Goal: Transaction & Acquisition: Obtain resource

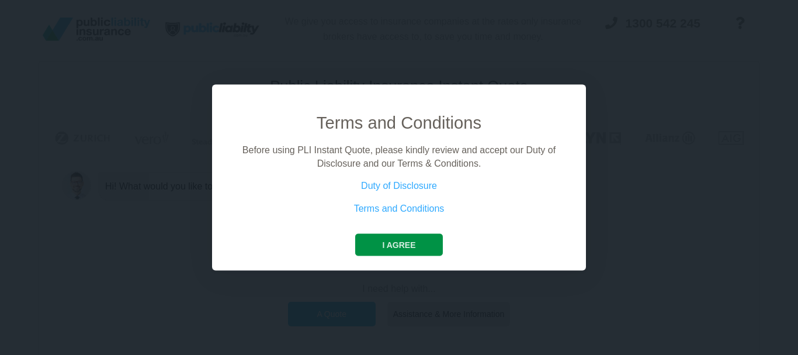
click at [410, 251] on button "I agree" at bounding box center [398, 245] width 87 height 22
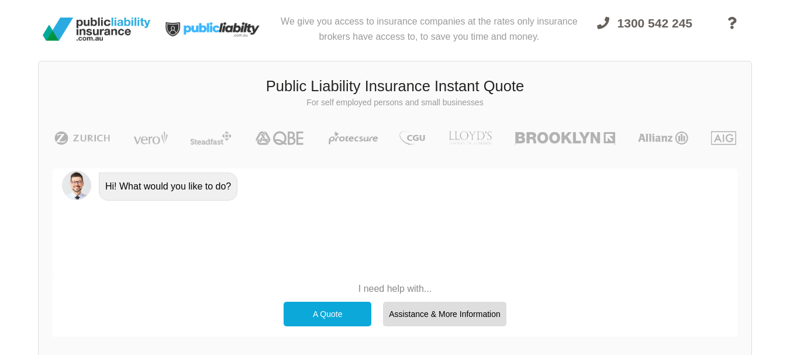
click at [316, 311] on div "A Quote" at bounding box center [327, 314] width 88 height 25
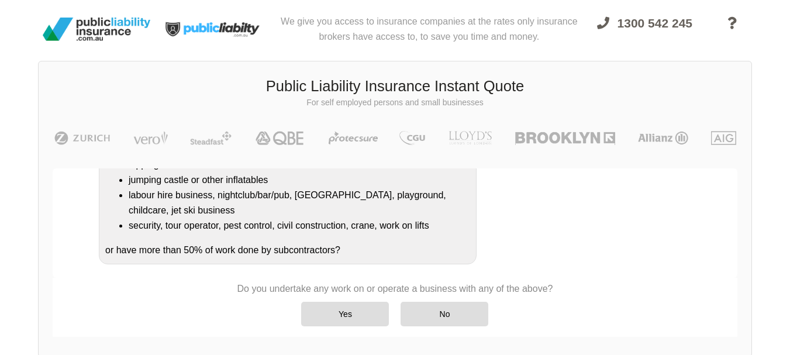
scroll to position [257, 0]
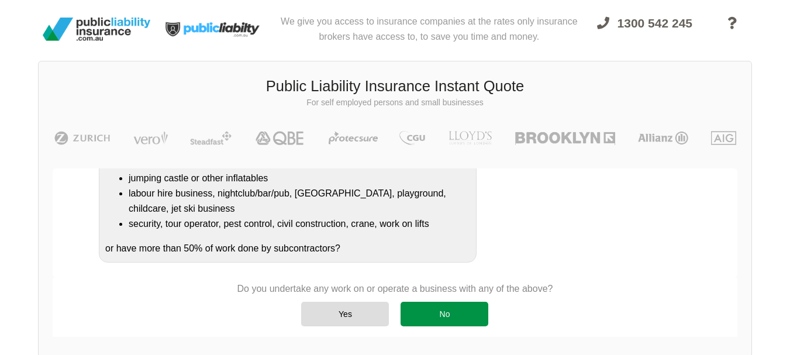
click at [427, 313] on div "No" at bounding box center [444, 314] width 88 height 25
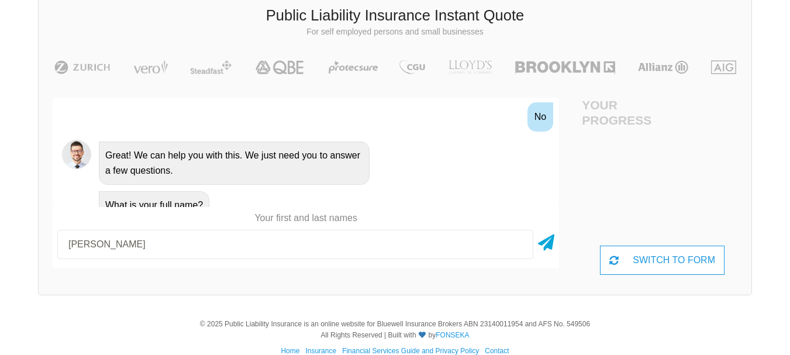
scroll to position [89, 0]
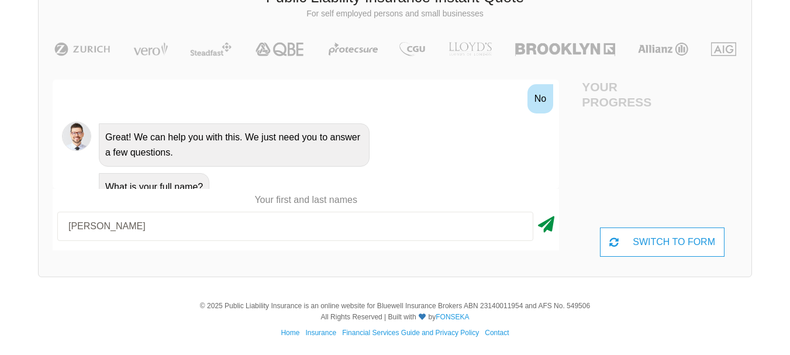
type input "[PERSON_NAME]"
click at [542, 219] on icon at bounding box center [546, 222] width 16 height 21
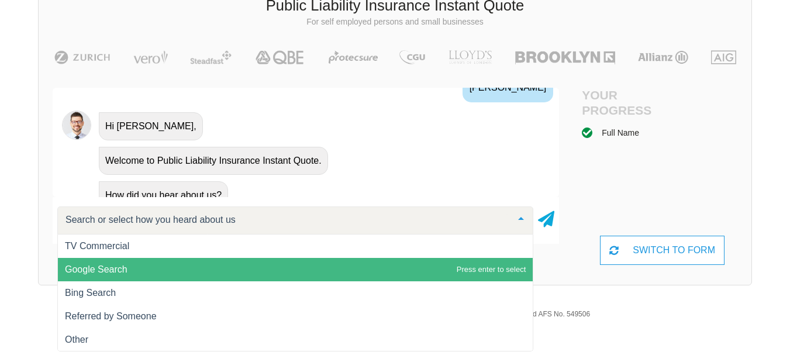
scroll to position [1, 0]
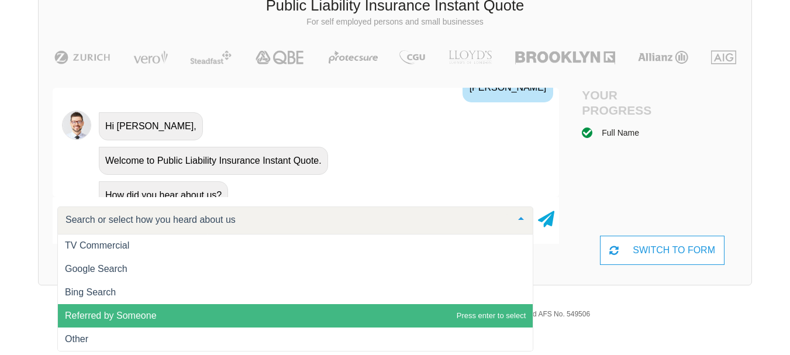
click at [182, 312] on span "Referred by Someone" at bounding box center [295, 315] width 475 height 23
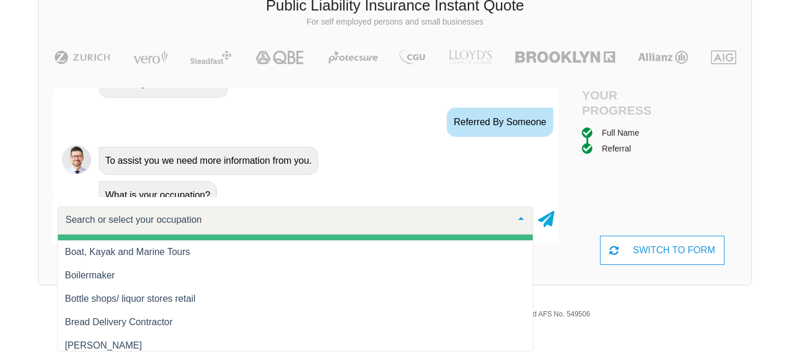
scroll to position [1753, 0]
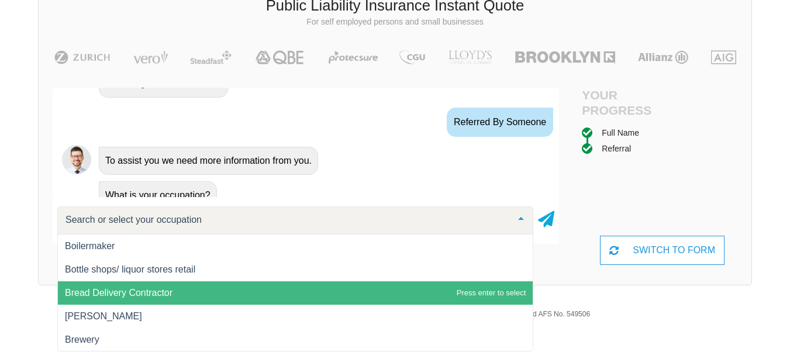
type input "h"
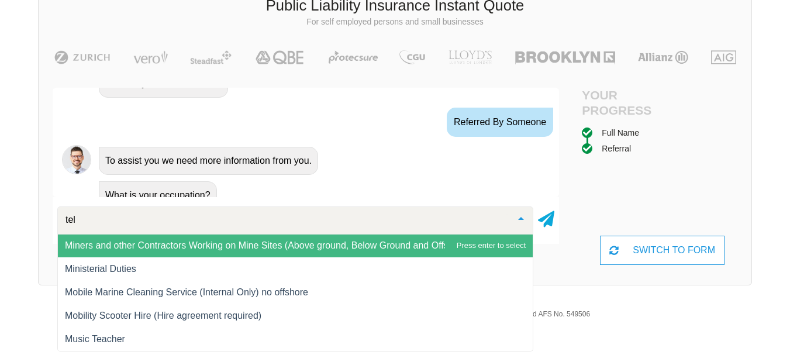
scroll to position [0, 0]
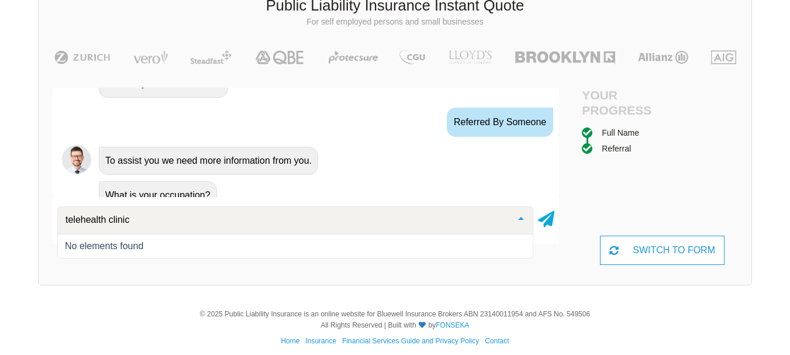
click at [191, 221] on input "telehealth clinic" at bounding box center [286, 220] width 446 height 12
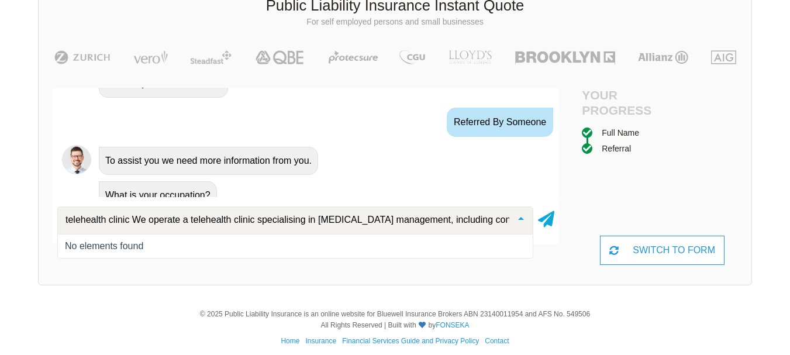
scroll to position [0, 287]
click at [70, 221] on input "telehealth clinic We operate a telehealth clinic specialising in [MEDICAL_DATA]…" at bounding box center [286, 220] width 446 height 12
drag, startPoint x: 116, startPoint y: 220, endPoint x: 126, endPoint y: 220, distance: 9.9
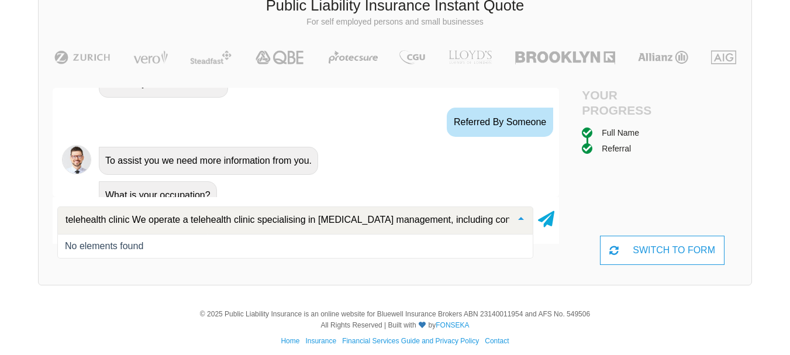
click at [126, 220] on input "telehealth clinic We operate a telehealth clinic specialising in [MEDICAL_DATA]…" at bounding box center [286, 220] width 446 height 12
click at [128, 220] on input "telehealth clinic We operate a telehealth clinic specialising in [MEDICAL_DATA]…" at bounding box center [286, 220] width 446 height 12
click at [545, 220] on icon at bounding box center [546, 216] width 16 height 21
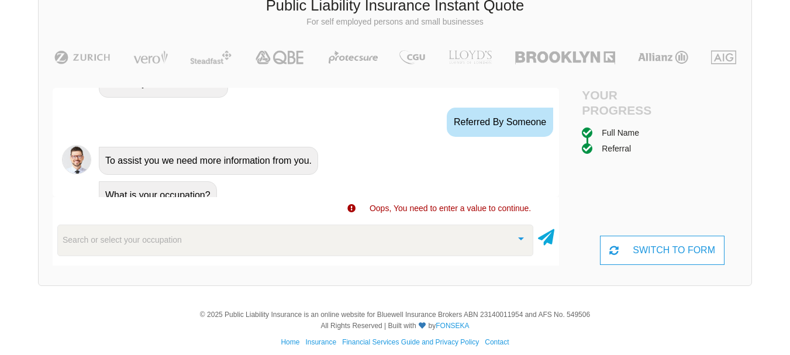
click at [347, 238] on div "Search or select your occupation" at bounding box center [295, 240] width 476 height 32
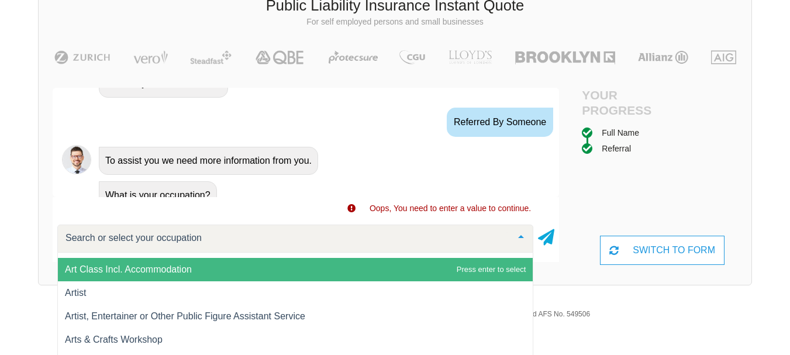
scroll to position [818, 0]
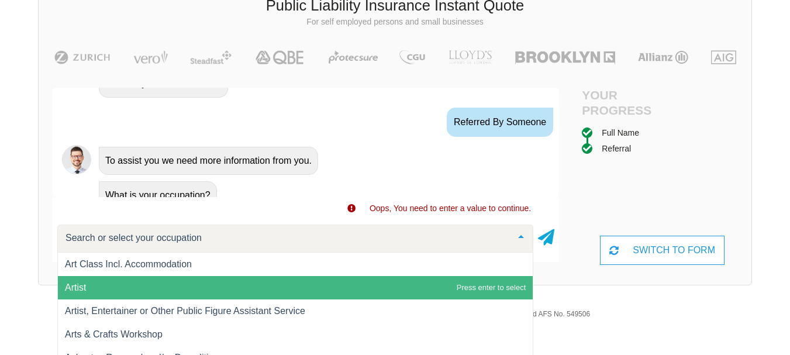
type input "t"
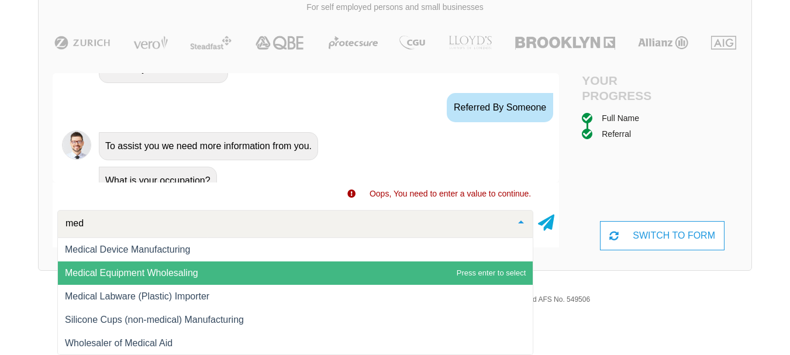
scroll to position [117, 0]
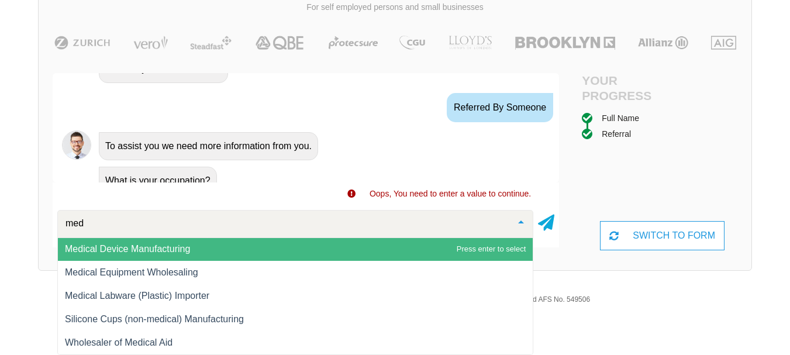
type input "med"
click at [526, 221] on div at bounding box center [520, 222] width 23 height 25
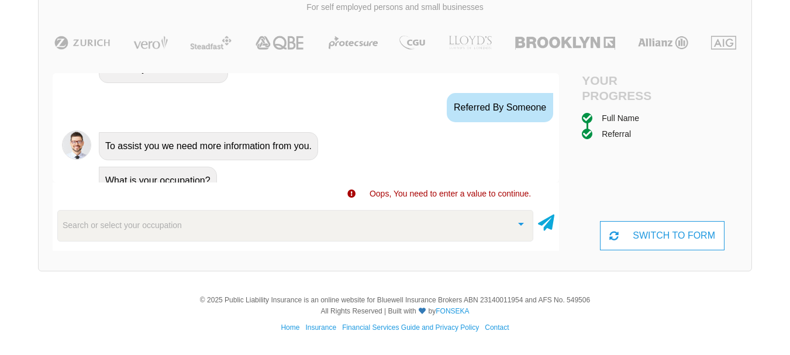
scroll to position [90, 0]
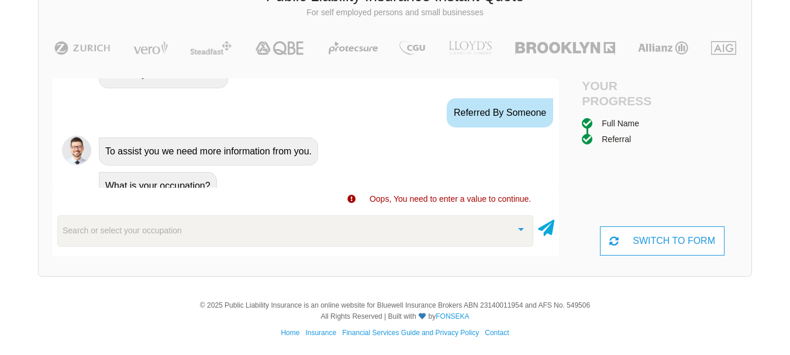
click at [437, 236] on div "Search or select your occupation" at bounding box center [295, 231] width 476 height 32
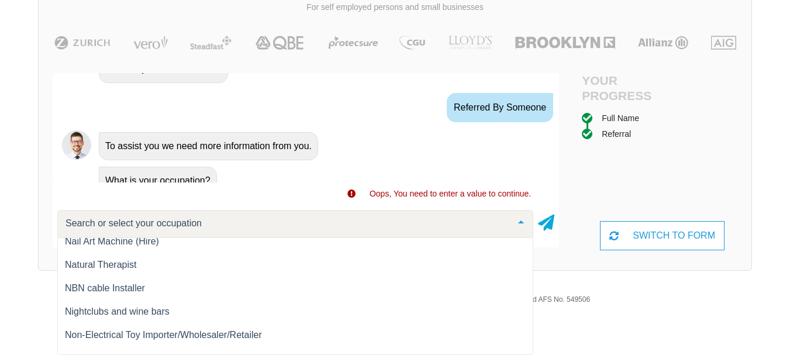
scroll to position [11353, 0]
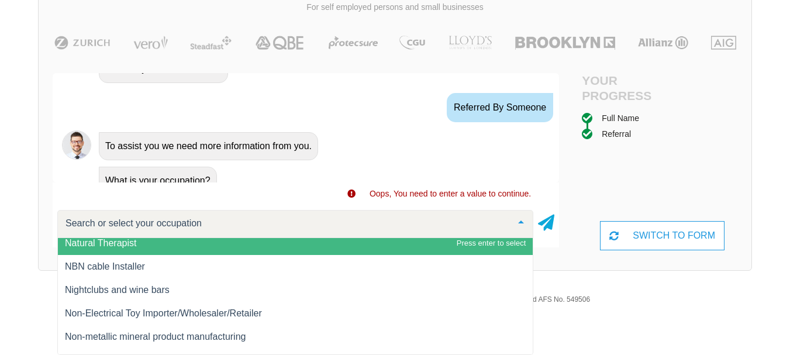
click at [168, 242] on span "Natural Therapist" at bounding box center [295, 242] width 475 height 23
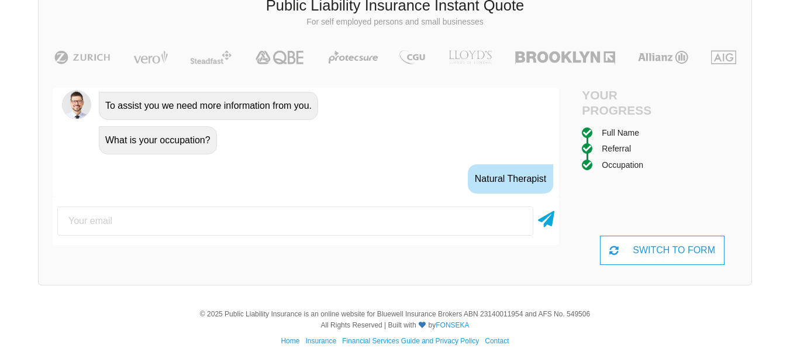
scroll to position [767, 0]
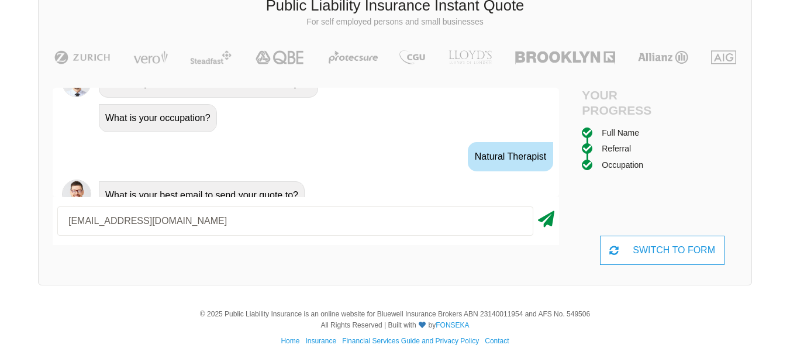
type input "[EMAIL_ADDRESS][DOMAIN_NAME]"
click at [545, 221] on icon at bounding box center [546, 216] width 16 height 21
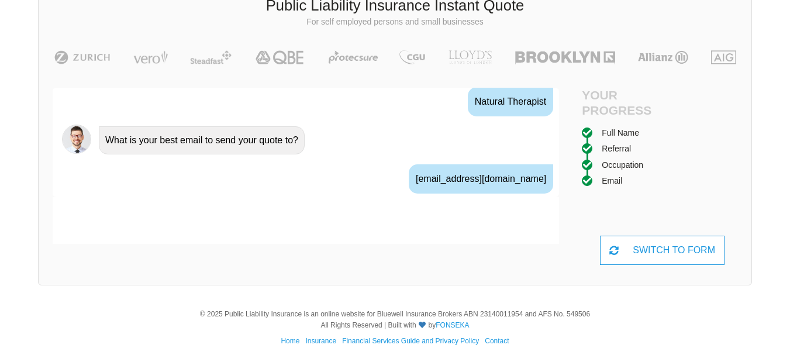
scroll to position [844, 0]
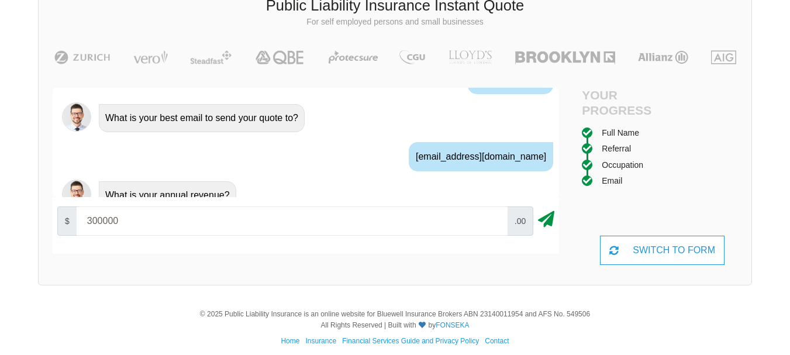
type input "300000"
click at [551, 220] on icon at bounding box center [546, 216] width 16 height 21
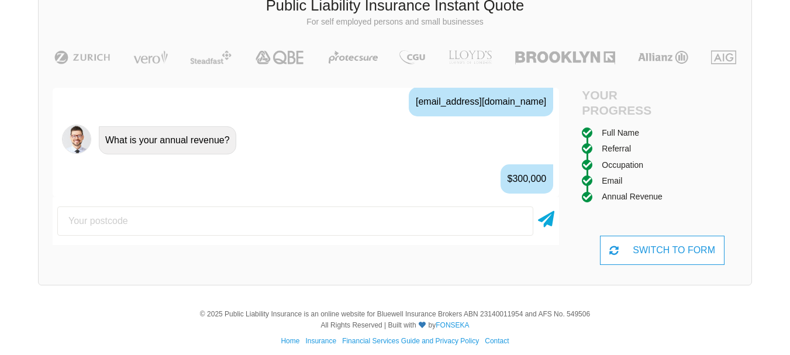
scroll to position [921, 0]
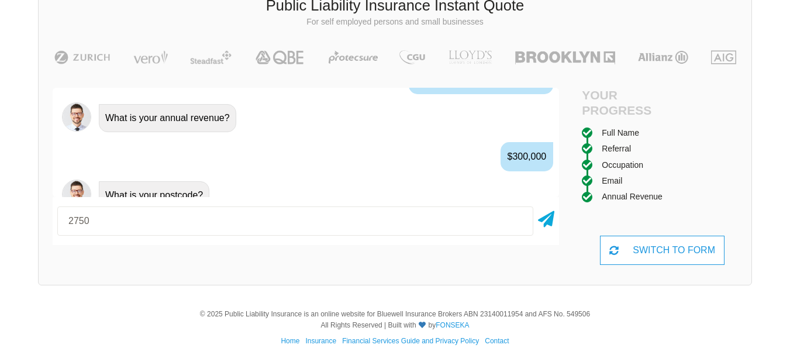
type input "2750"
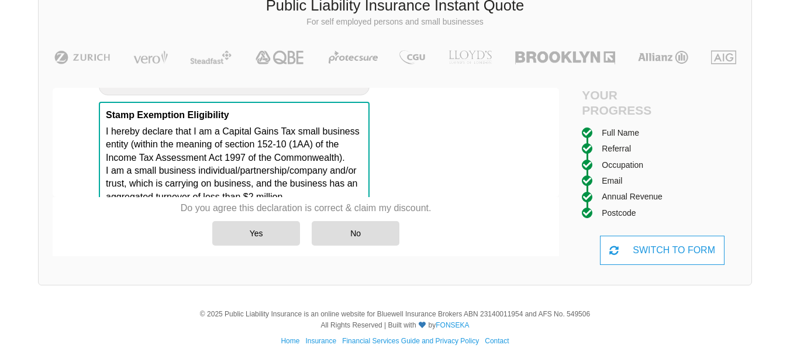
scroll to position [1128, 0]
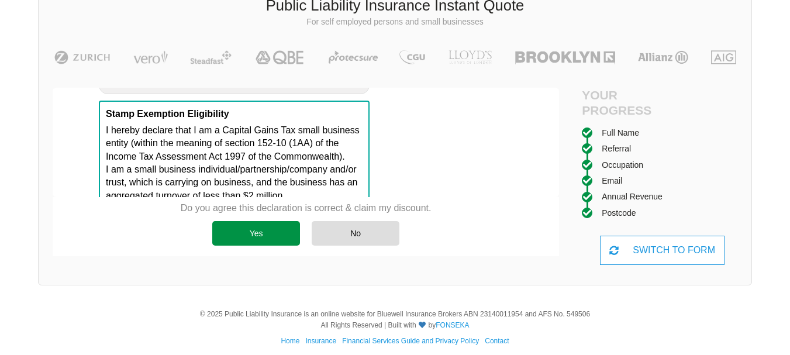
click at [268, 230] on div "Yes" at bounding box center [256, 233] width 88 height 25
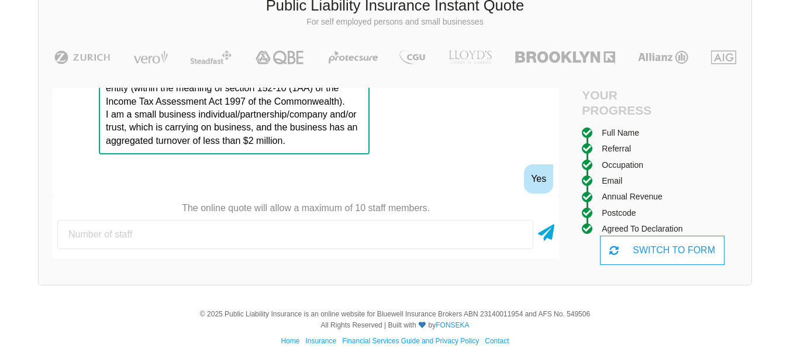
scroll to position [1206, 0]
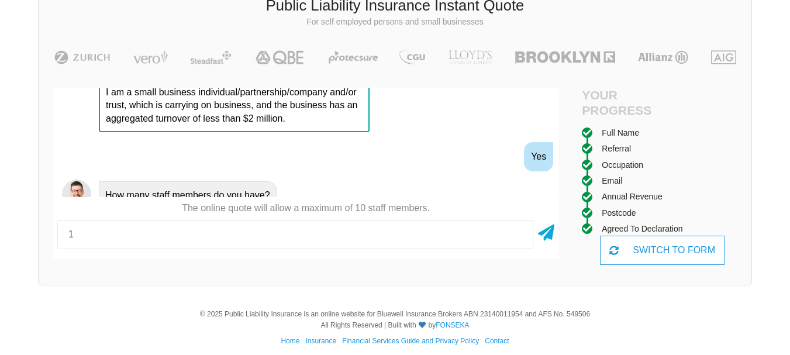
type input "1"
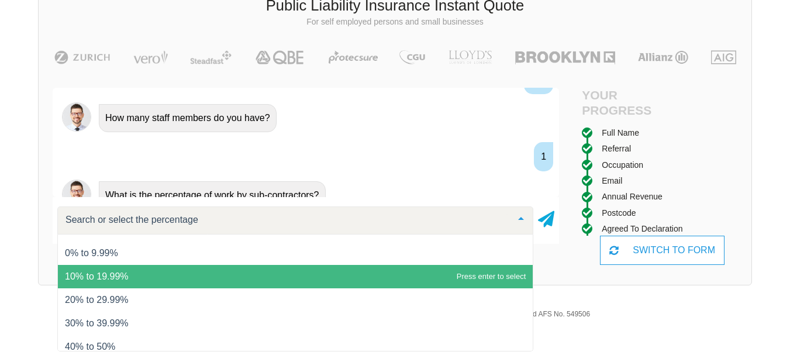
scroll to position [0, 0]
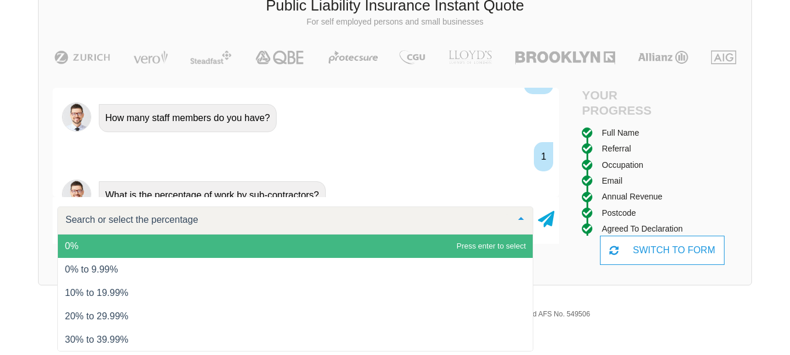
click at [341, 249] on span "0%" at bounding box center [295, 245] width 475 height 23
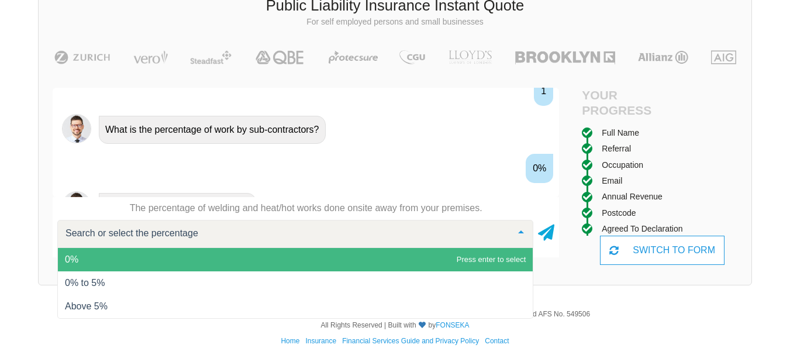
scroll to position [1372, 0]
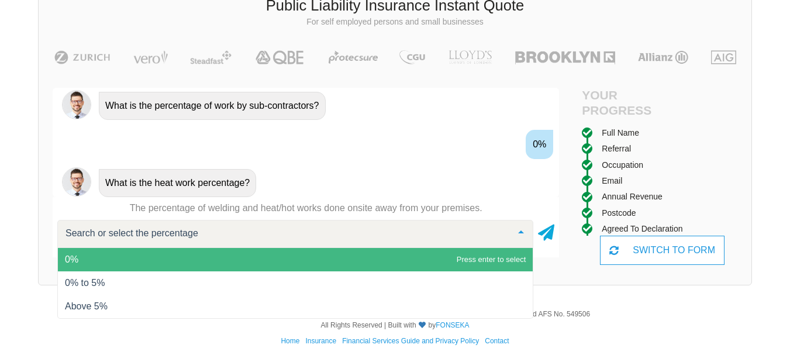
click at [301, 255] on span "0%" at bounding box center [295, 259] width 475 height 23
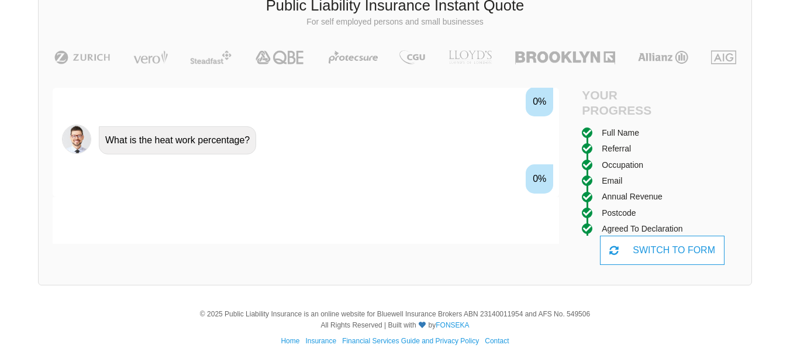
scroll to position [1437, 0]
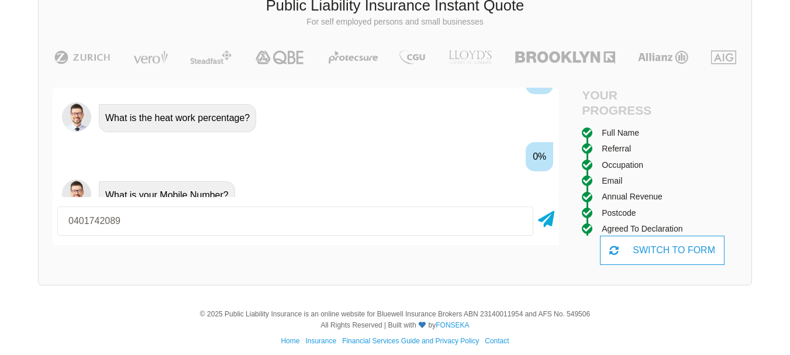
type input "0401742089"
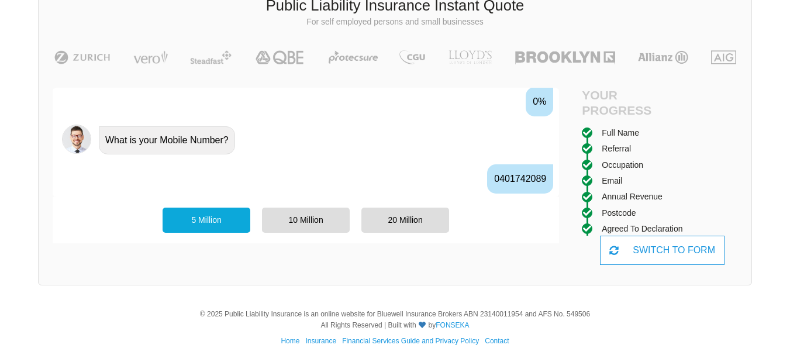
scroll to position [1514, 0]
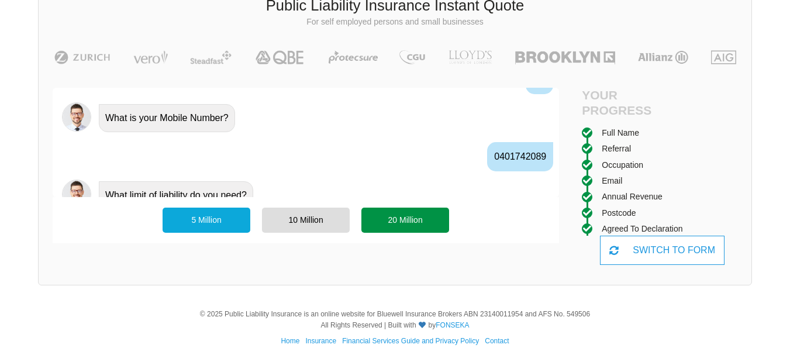
click at [389, 219] on div "20 Million" at bounding box center [405, 219] width 88 height 25
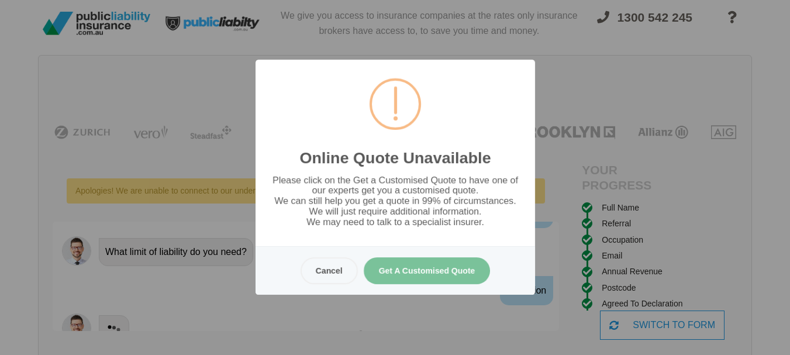
scroll to position [0, 0]
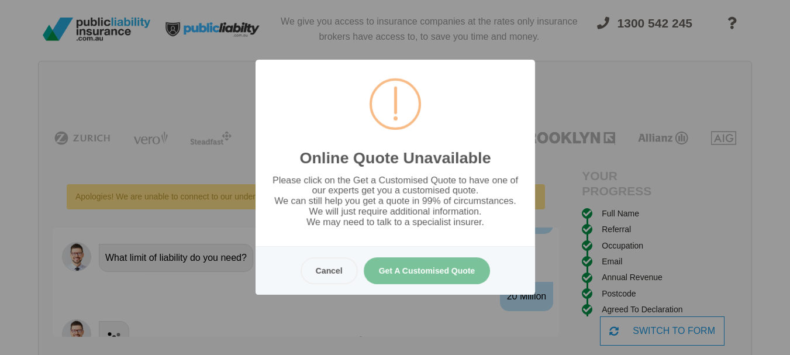
click at [433, 272] on button "Get A Customised Quote" at bounding box center [426, 270] width 127 height 27
